Goal: Transaction & Acquisition: Purchase product/service

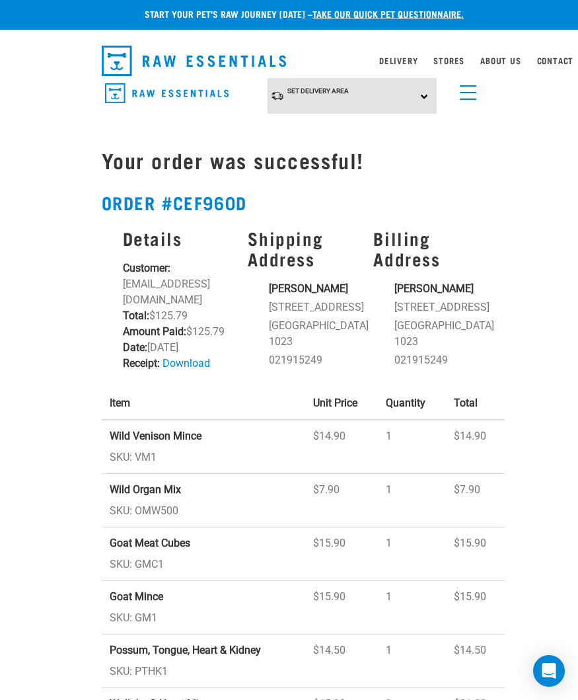
click at [422, 103] on div "Set Delivery Area North Island South Island" at bounding box center [352, 96] width 169 height 36
click at [347, 134] on link "[GEOGRAPHIC_DATA]" at bounding box center [334, 133] width 132 height 22
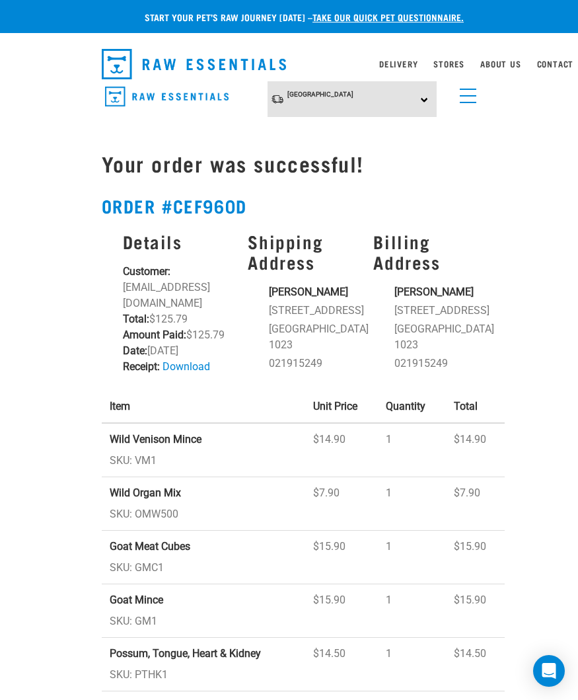
click at [28, 695] on div "Start your pet’s raw journey today – take our quick pet questionnaire. Delivery…" at bounding box center [289, 444] width 578 height 889
click at [52, 173] on div "Start your pet’s raw journey today – take our quick pet questionnaire. Delivery…" at bounding box center [289, 444] width 578 height 889
click at [470, 97] on link "menu" at bounding box center [466, 93] width 24 height 24
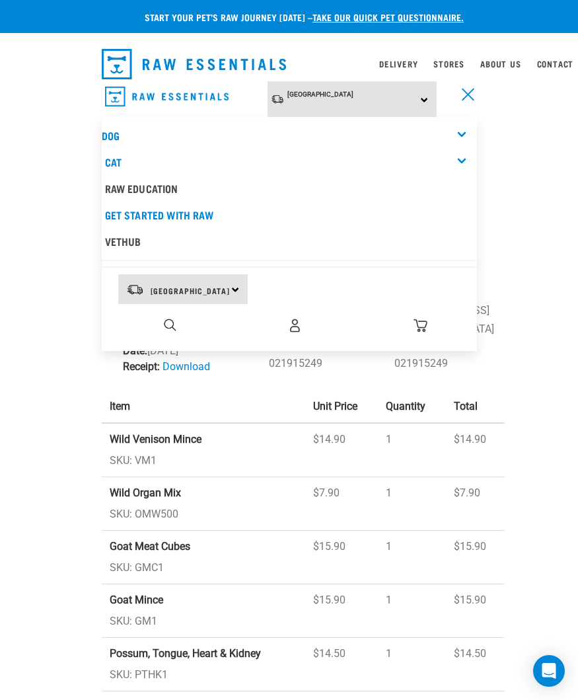
click at [528, 239] on div "Start your pet’s raw journey today – take our quick pet questionnaire. Delivery…" at bounding box center [289, 444] width 578 height 889
click at [527, 227] on div "Start your pet’s raw journey today – take our quick pet questionnaire. Delivery…" at bounding box center [289, 444] width 578 height 889
click at [518, 224] on div "Start your pet’s raw journey today – take our quick pet questionnaire. Delivery…" at bounding box center [289, 444] width 578 height 889
click at [532, 214] on div "Start your pet’s raw journey today – take our quick pet questionnaire. Delivery…" at bounding box center [289, 444] width 578 height 889
click at [513, 222] on div "Start your pet’s raw journey today – take our quick pet questionnaire. Delivery…" at bounding box center [289, 444] width 578 height 889
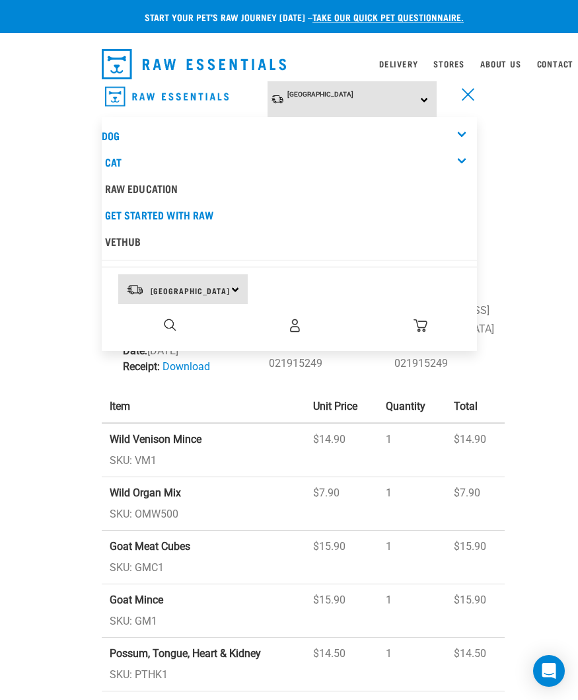
click at [387, 65] on link "Delivery" at bounding box center [398, 63] width 38 height 5
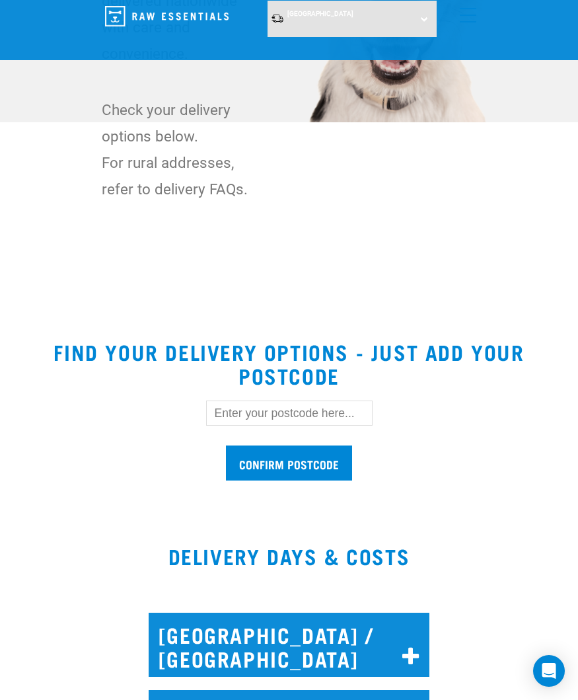
click at [93, 185] on div "Wildly Good Delivery Wildly good nutrition delivered nationwide with care and c…" at bounding box center [289, 28] width 397 height 347
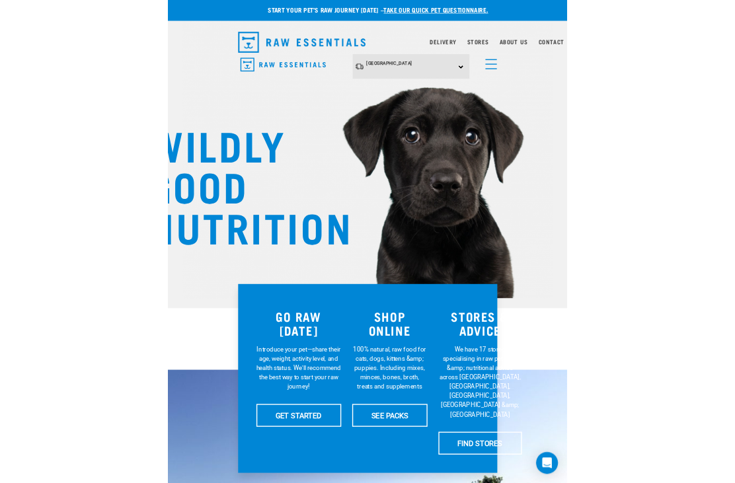
scroll to position [112, 0]
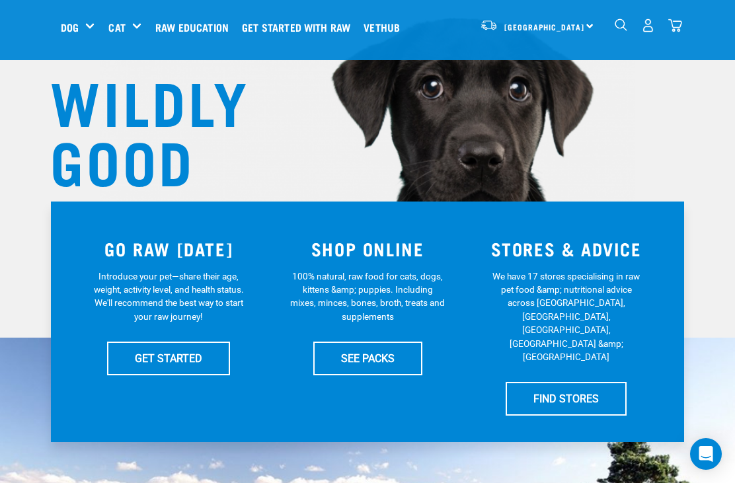
click at [578, 21] on img "dropdown navigation" at bounding box center [648, 26] width 14 height 14
click at [578, 29] on img "dropdown navigation" at bounding box center [648, 26] width 14 height 14
click at [578, 30] on img "dropdown navigation" at bounding box center [648, 26] width 14 height 14
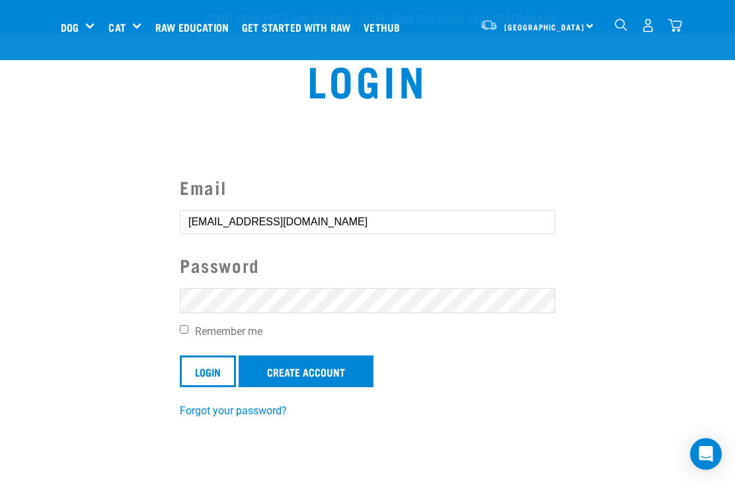
scroll to position [37, 0]
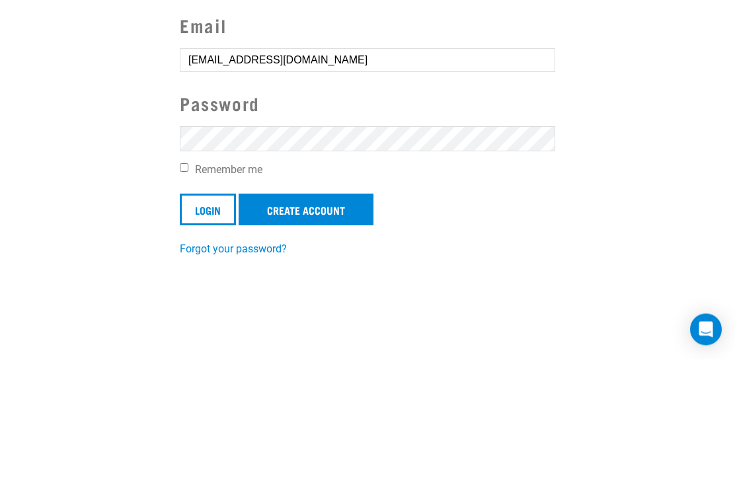
type input "[EMAIL_ADDRESS][DOMAIN_NAME]"
click at [210, 319] on input "Login" at bounding box center [208, 335] width 56 height 32
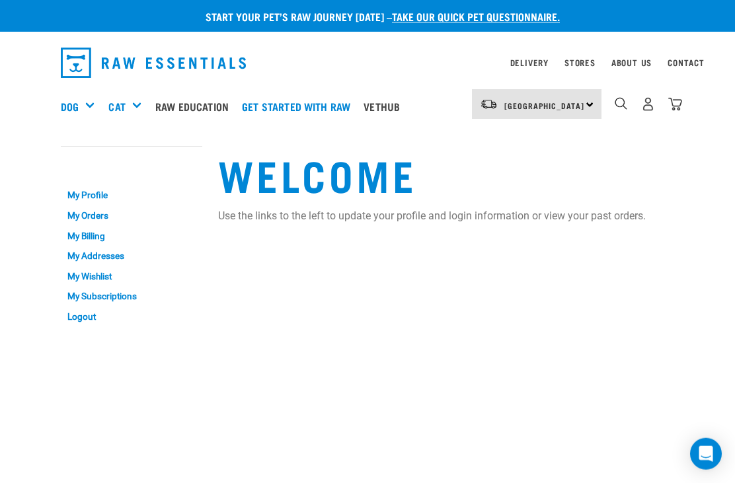
scroll to position [31, 0]
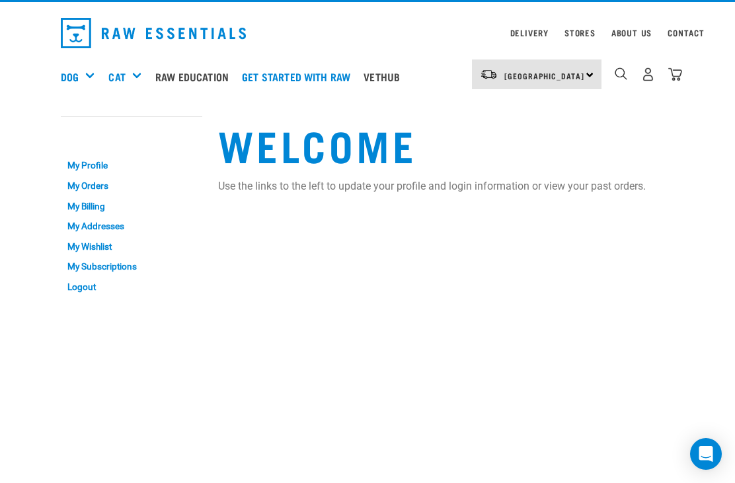
click at [94, 179] on link "My Orders" at bounding box center [131, 186] width 141 height 20
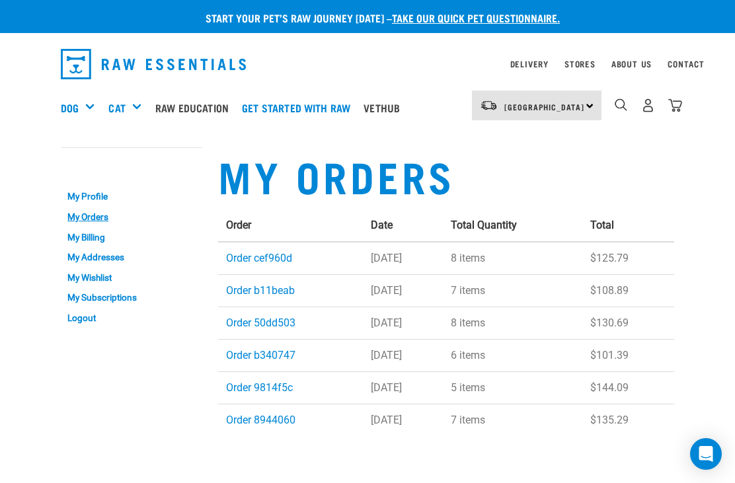
click at [280, 257] on link "Order cef960d" at bounding box center [259, 258] width 66 height 13
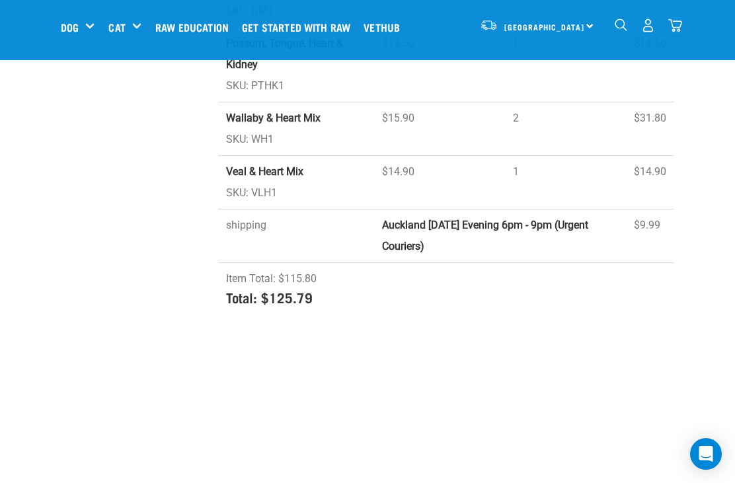
scroll to position [549, 0]
click at [680, 30] on img "dropdown navigation" at bounding box center [675, 26] width 14 height 14
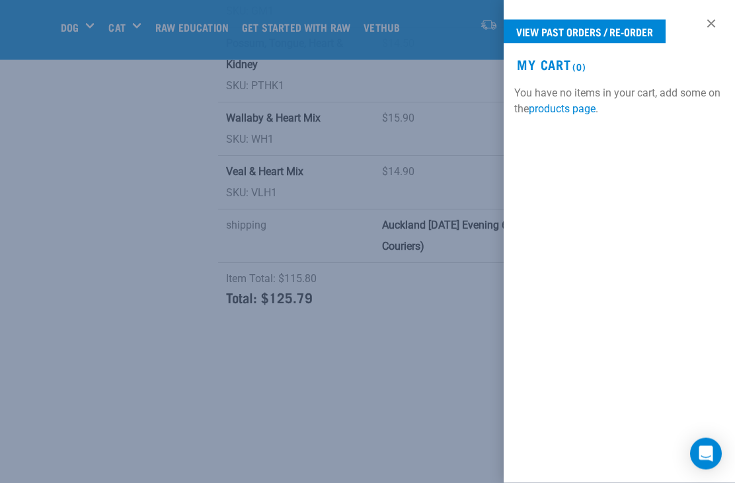
scroll to position [550, 0]
click at [564, 112] on link "products page" at bounding box center [562, 108] width 67 height 13
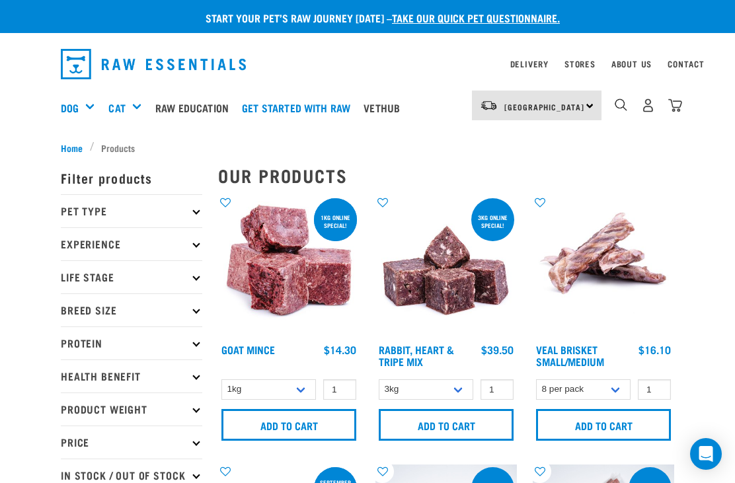
scroll to position [4, 0]
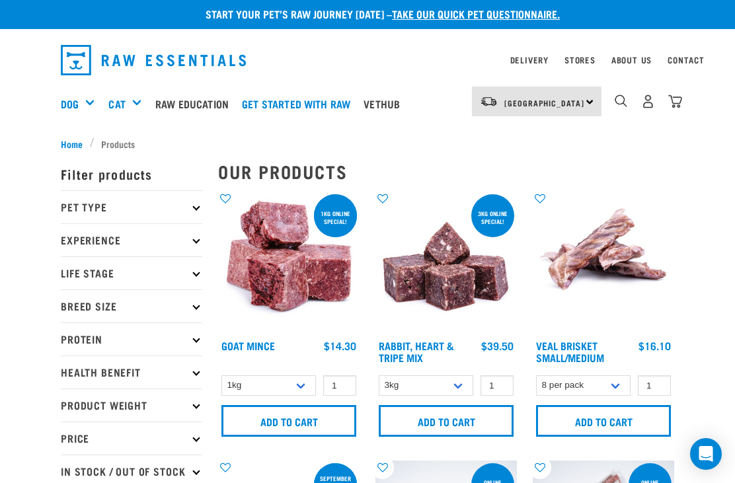
click at [288, 417] on input "Add to cart" at bounding box center [288, 421] width 135 height 32
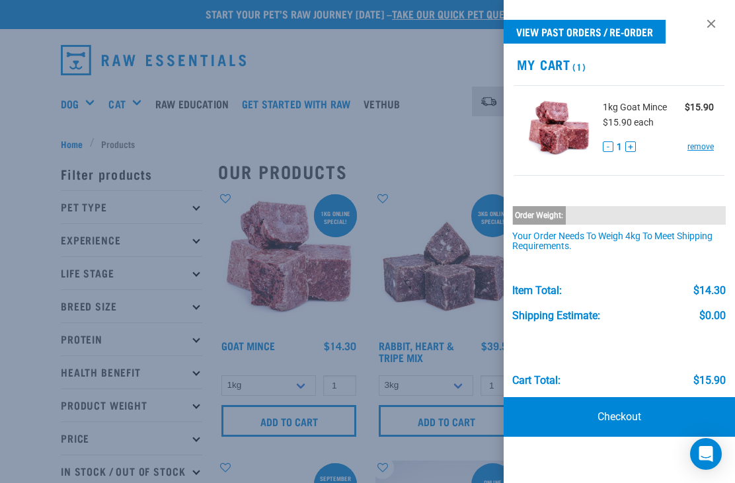
click at [333, 61] on div at bounding box center [367, 241] width 735 height 483
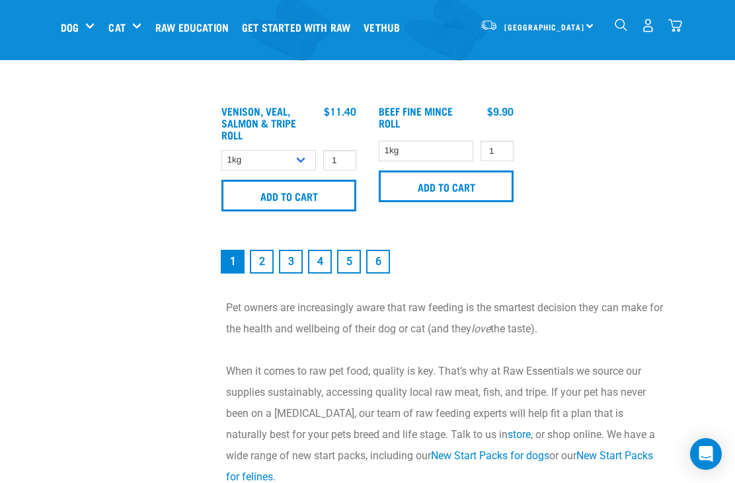
scroll to position [2835, 0]
click at [260, 274] on link "2" at bounding box center [262, 263] width 24 height 24
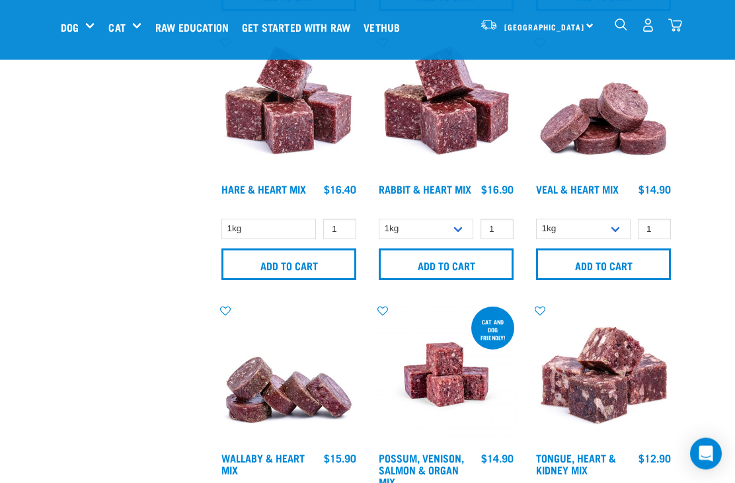
scroll to position [867, 0]
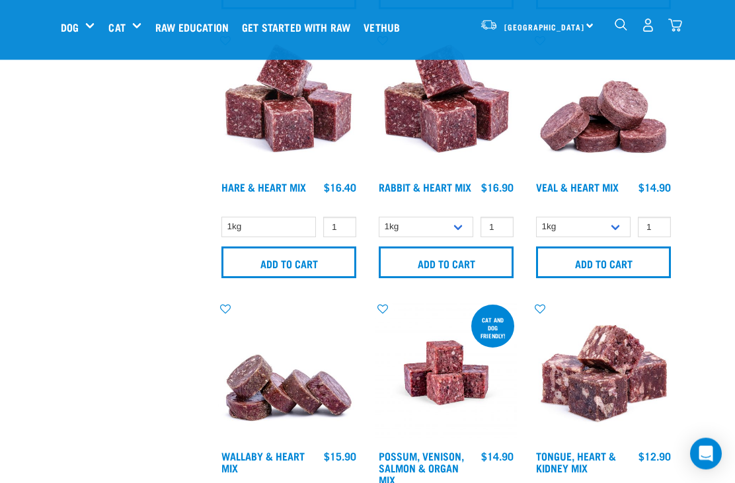
click at [639, 260] on input "Add to cart" at bounding box center [603, 263] width 135 height 32
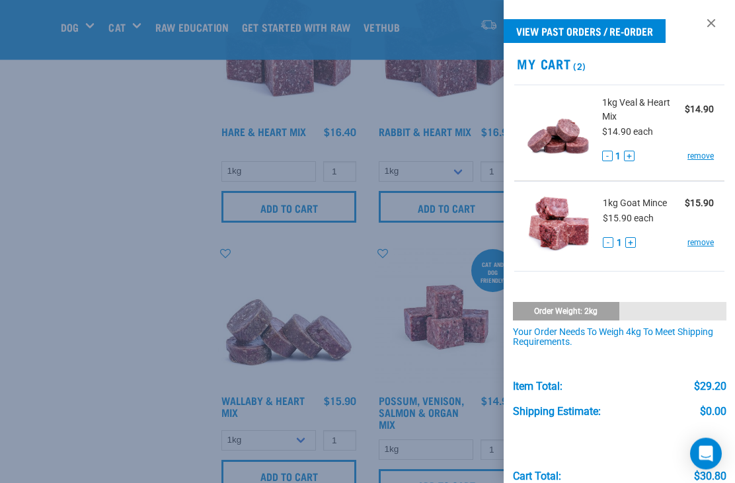
scroll to position [924, 0]
click at [314, 462] on div at bounding box center [367, 241] width 735 height 483
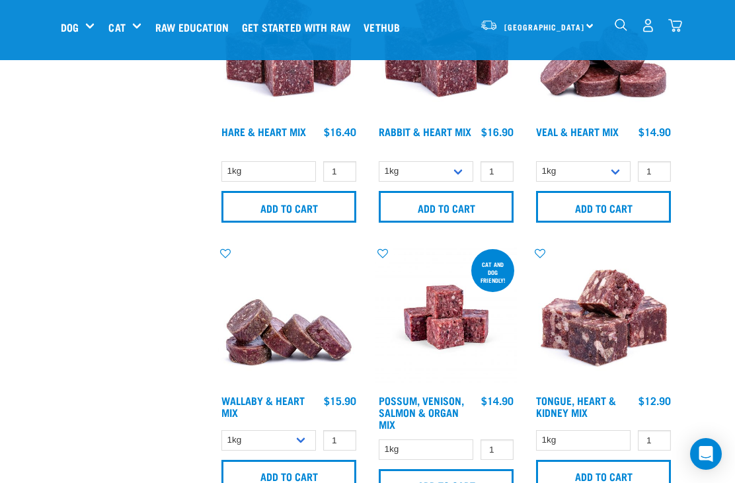
click at [292, 450] on select "1kg 3kg" at bounding box center [268, 440] width 95 height 20
select select "767"
click at [290, 479] on input "Add to cart" at bounding box center [288, 476] width 135 height 32
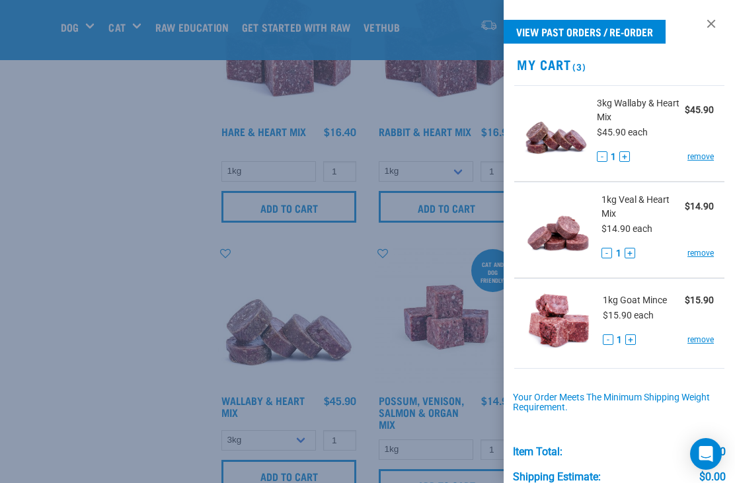
click at [149, 318] on div at bounding box center [367, 241] width 735 height 483
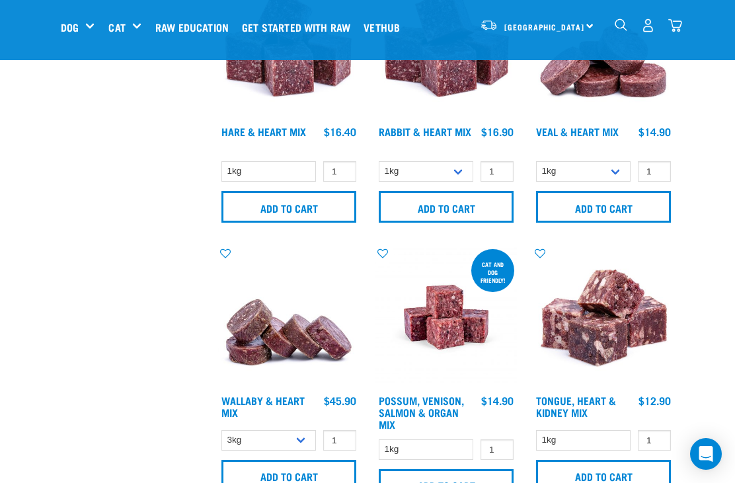
click at [583, 472] on input "Add to cart" at bounding box center [603, 476] width 135 height 32
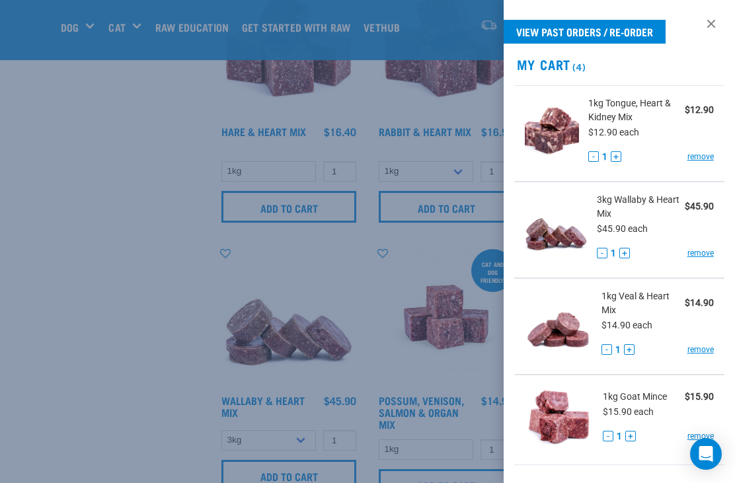
click at [104, 293] on div at bounding box center [367, 241] width 735 height 483
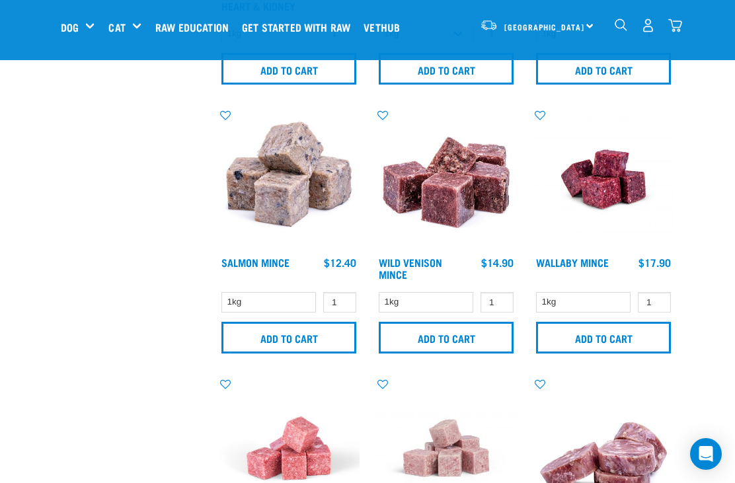
scroll to position [1609, 0]
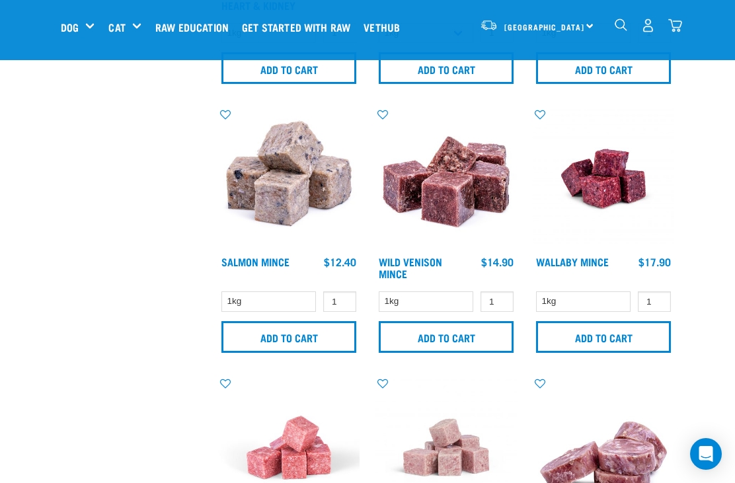
click at [478, 337] on input "Add to cart" at bounding box center [446, 337] width 135 height 32
click at [461, 337] on input "Add to cart" at bounding box center [446, 337] width 135 height 32
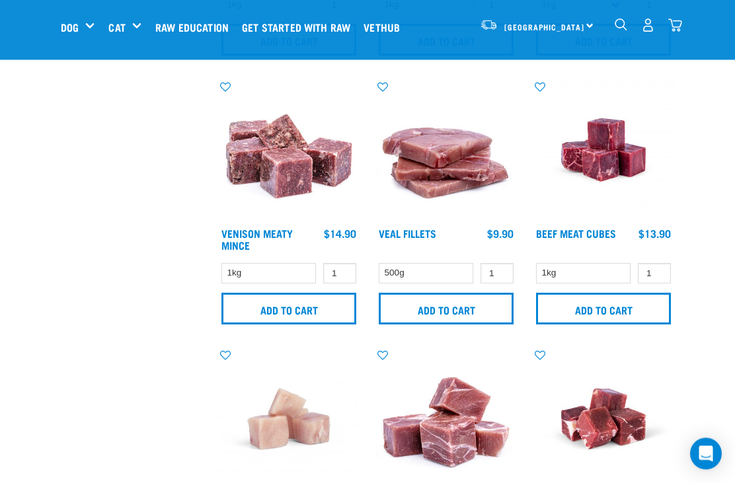
scroll to position [2173, 0]
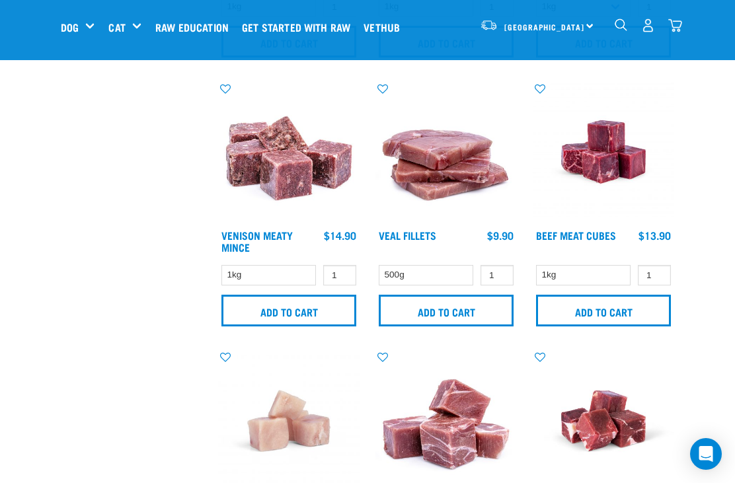
click at [617, 310] on input "Add to cart" at bounding box center [603, 311] width 135 height 32
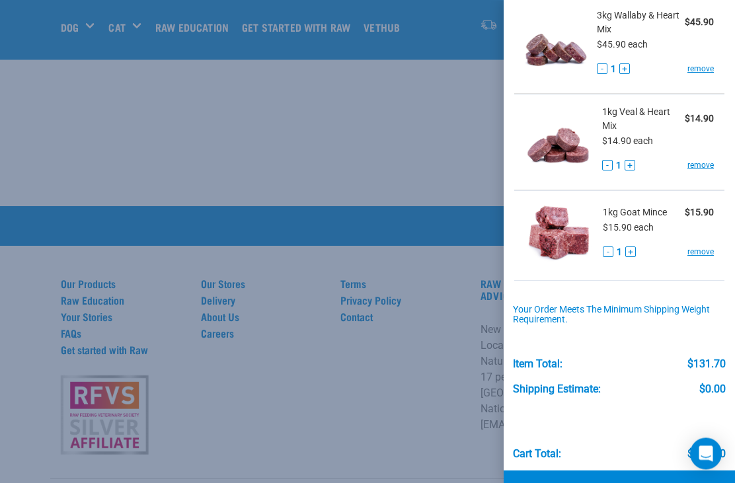
scroll to position [3199, 0]
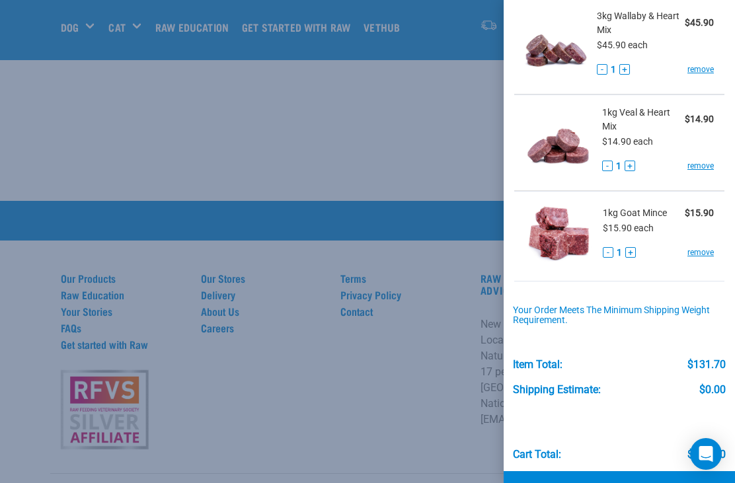
click at [703, 462] on icon "Open Intercom Messenger" at bounding box center [706, 454] width 14 height 16
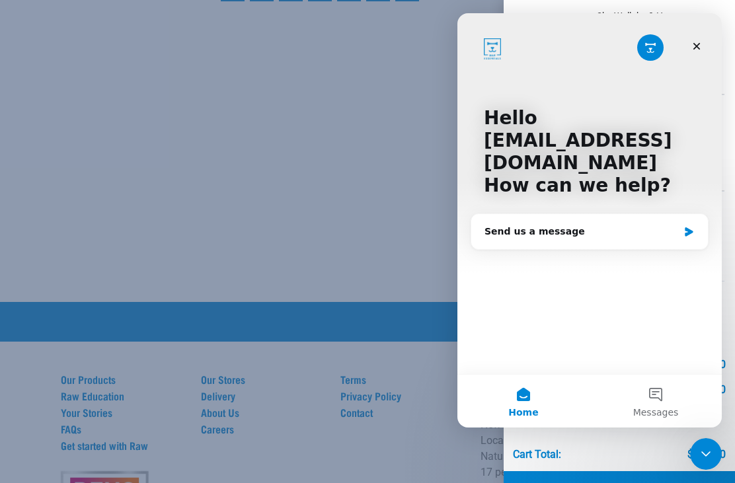
scroll to position [0, 0]
click at [693, 47] on icon "Close" at bounding box center [697, 46] width 11 height 11
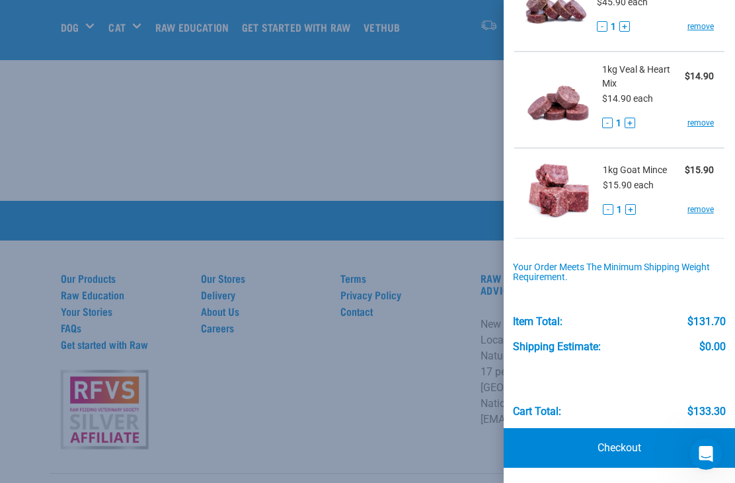
scroll to position [419, 0]
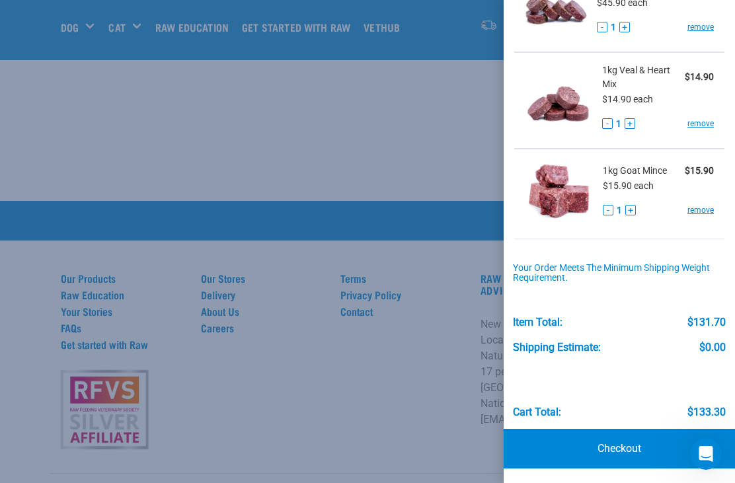
click at [626, 445] on link "Checkout" at bounding box center [619, 449] width 231 height 40
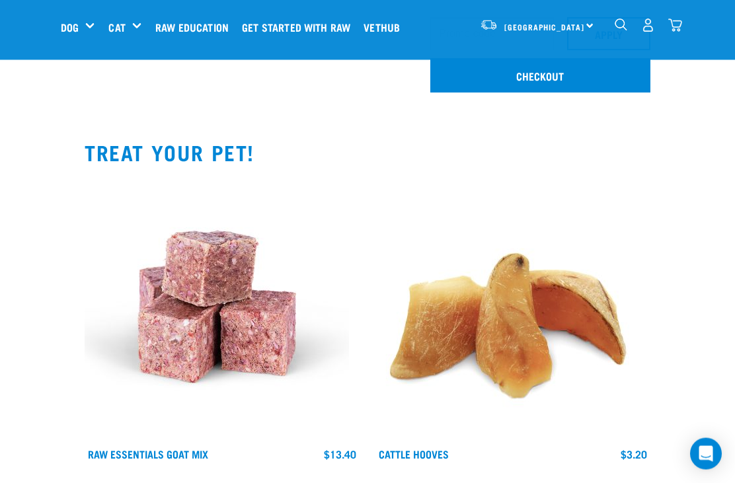
scroll to position [884, 0]
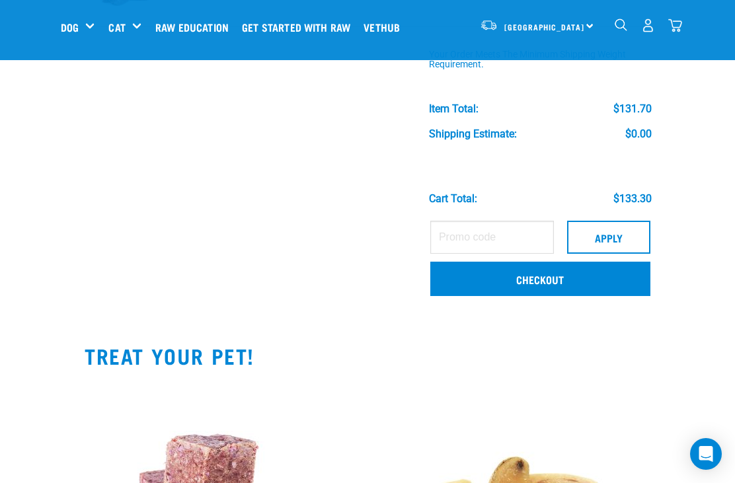
scroll to position [625, 0]
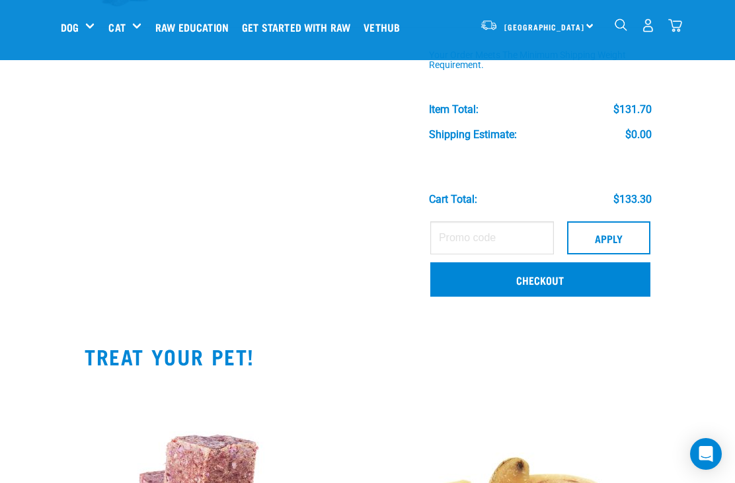
click at [518, 274] on link "Checkout" at bounding box center [540, 279] width 220 height 34
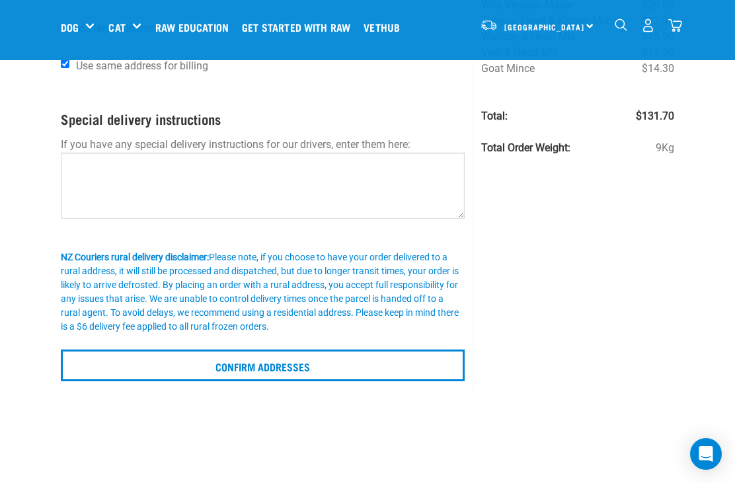
scroll to position [184, 0]
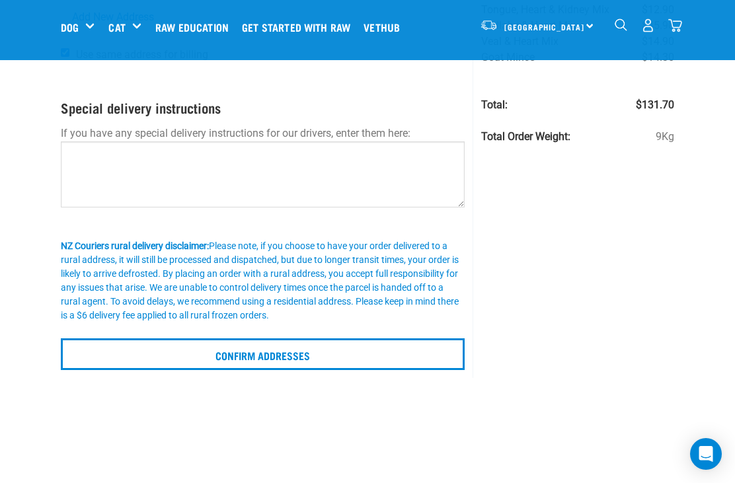
click at [352, 353] on input "Confirm addresses" at bounding box center [263, 354] width 404 height 32
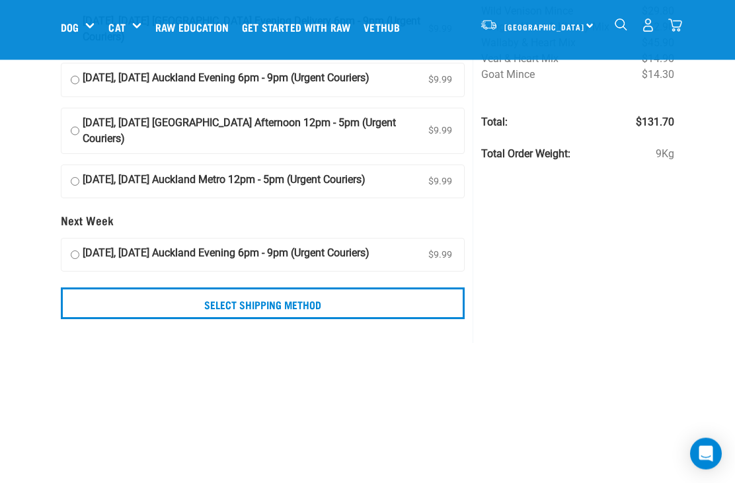
scroll to position [210, 0]
click at [118, 319] on input "Select Shipping Method" at bounding box center [263, 303] width 404 height 32
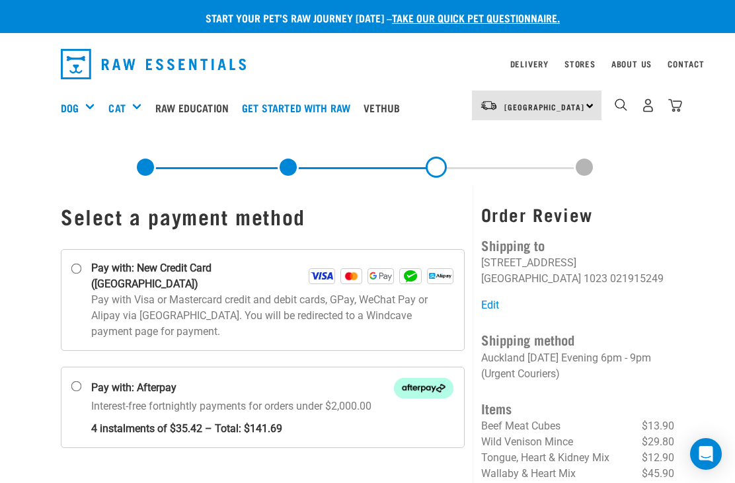
click at [79, 264] on input "Pay with: New Credit Card ([GEOGRAPHIC_DATA])" at bounding box center [76, 269] width 11 height 11
radio input "true"
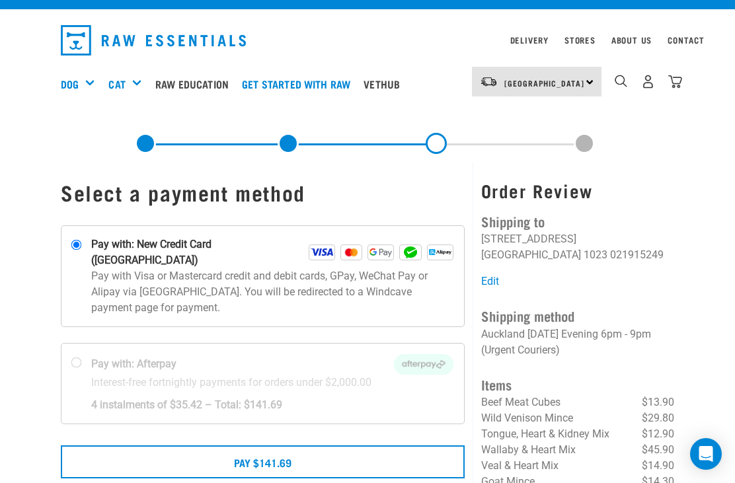
scroll to position [12, 0]
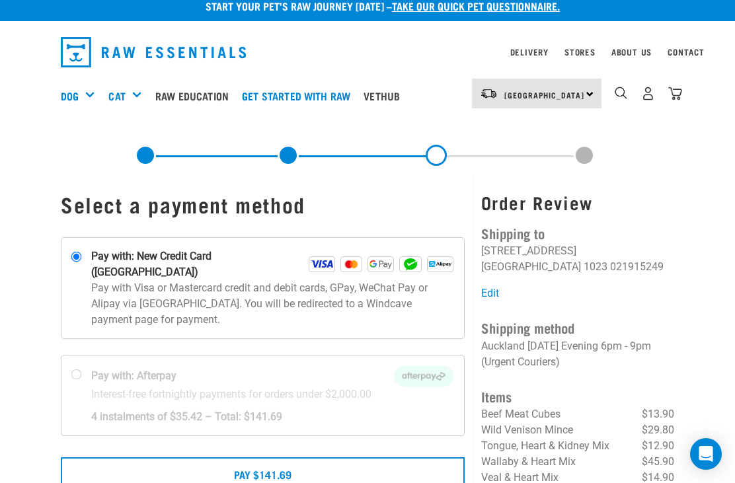
click at [360, 457] on button "Pay $141.69" at bounding box center [263, 473] width 404 height 33
click at [438, 166] on link at bounding box center [436, 155] width 21 height 21
click at [342, 457] on button "Pay $141.69" at bounding box center [263, 473] width 404 height 33
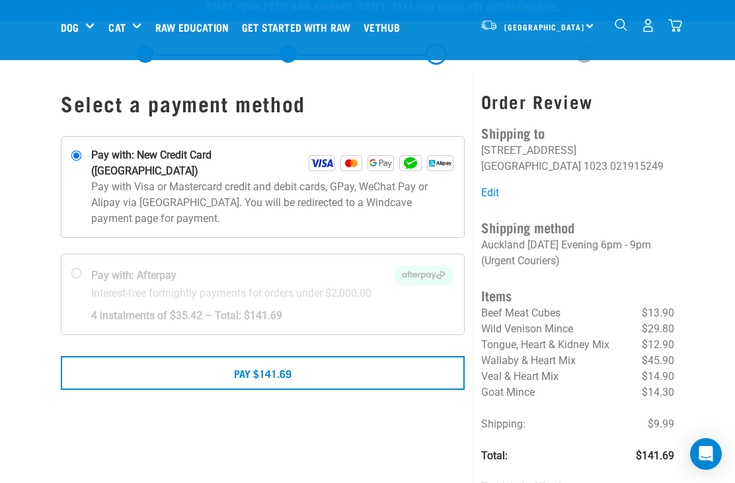
click at [279, 363] on button "Pay $141.69" at bounding box center [263, 372] width 404 height 33
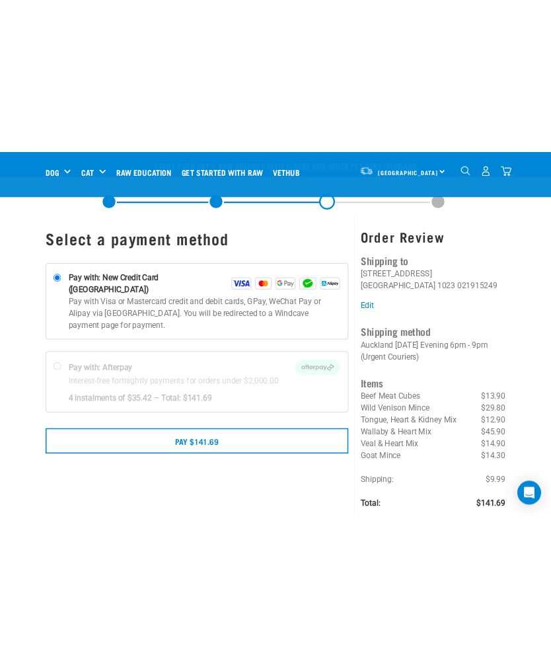
scroll to position [268, 0]
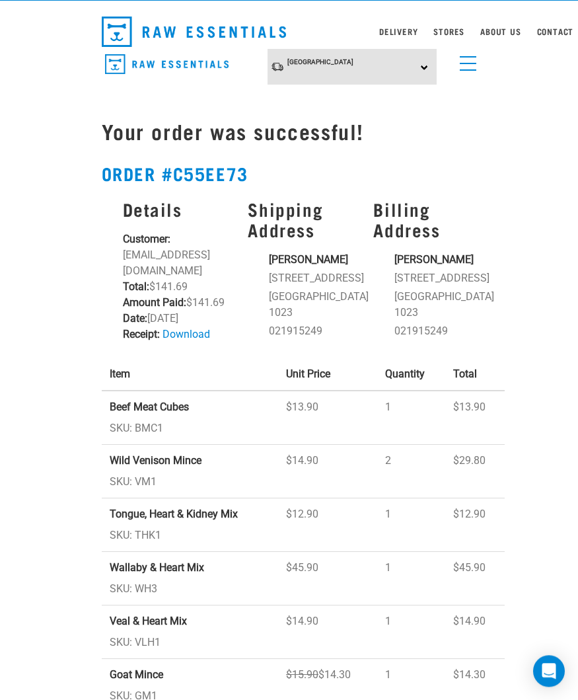
scroll to position [32, 0]
